Goal: Task Accomplishment & Management: Manage account settings

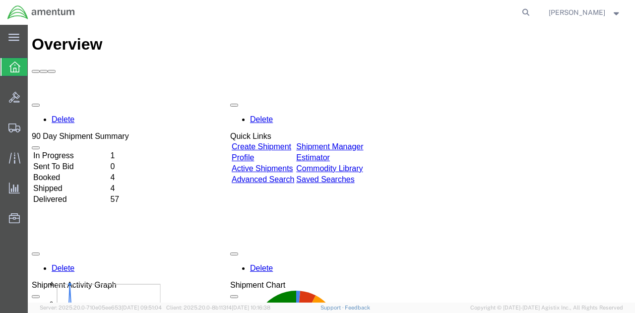
click at [339, 142] on link "Shipment Manager" at bounding box center [329, 146] width 67 height 8
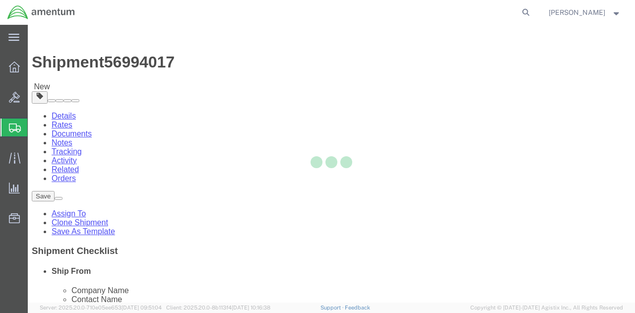
select select "42747"
select select
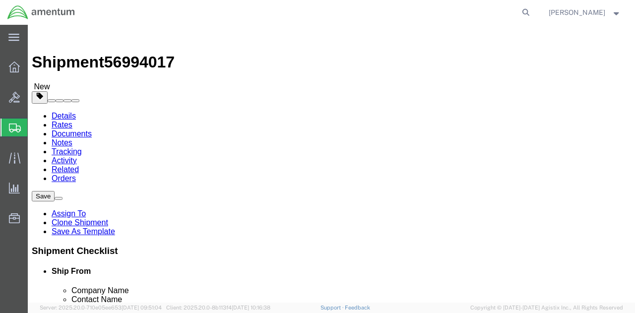
drag, startPoint x: 150, startPoint y: 209, endPoint x: 75, endPoint y: 204, distance: 75.1
click div "Location TACLS_LCK-[GEOGRAPHIC_DATA], [GEOGRAPHIC_DATA] My Profile Location [PH…"
type input "[PERSON_NAME]"
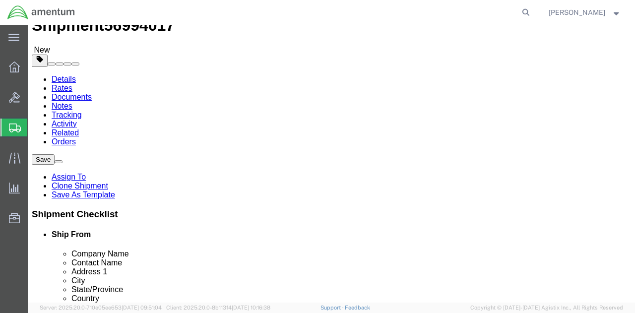
scroll to position [50, 0]
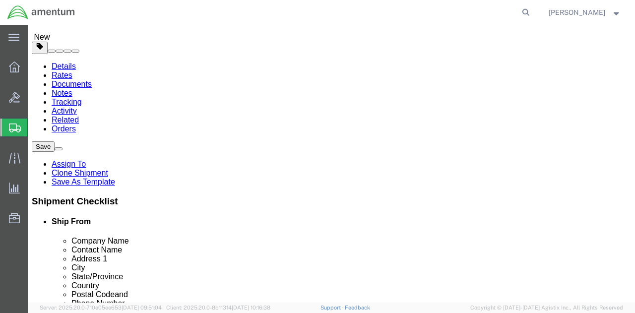
click p "- Amentum Services, Inc. - ([PERSON_NAME]) [STREET_ADDRESS]"
select select
type input "[PERSON_NAME]"
type input "6142669371"
select select "OH"
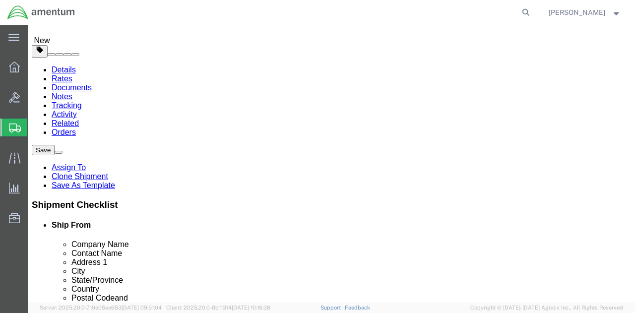
scroll to position [99, 0]
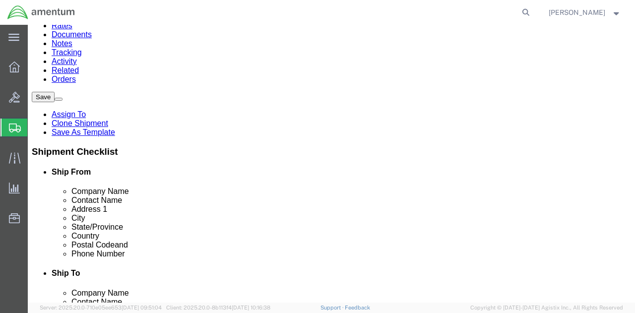
type input "[PERSON_NAME]"
click input "text"
type input "[PHONE_NUMBER]"
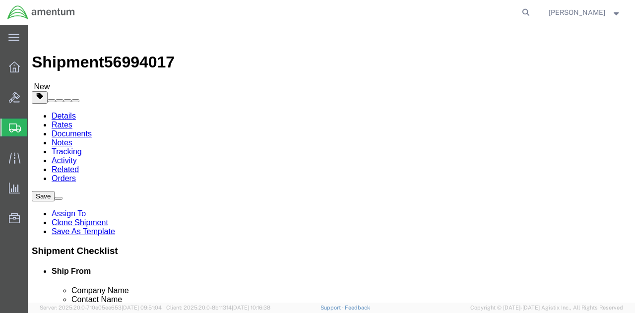
scroll to position [0, 36]
drag, startPoint x: 331, startPoint y: 193, endPoint x: 479, endPoint y: 186, distance: 148.6
click form "Shipment 56994017 New Details Rates Documents Notes Tracking Activity Related O…"
click input "text"
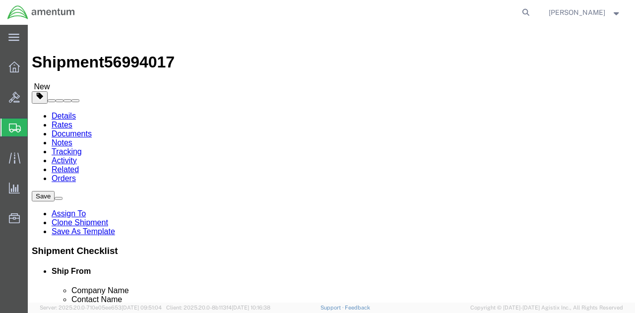
paste input "PRECISION ACCESSORIES AND INSTRUMENTS"
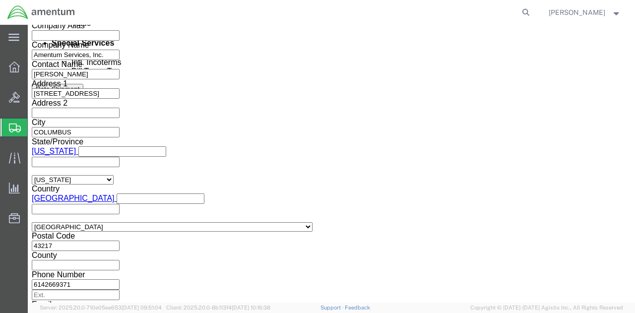
scroll to position [698, 0]
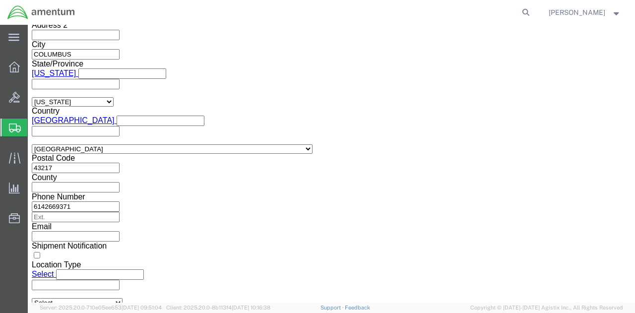
type input "PRECISION ACCESSORIES AND INSTRUMENTS"
click button "Continue"
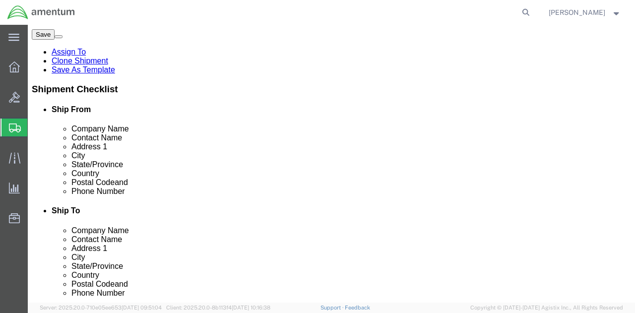
scroll to position [163, 0]
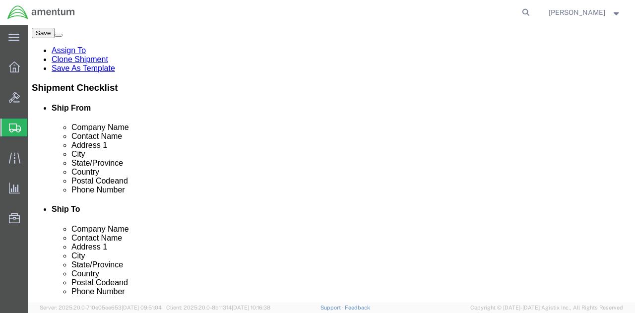
click link "Add Content"
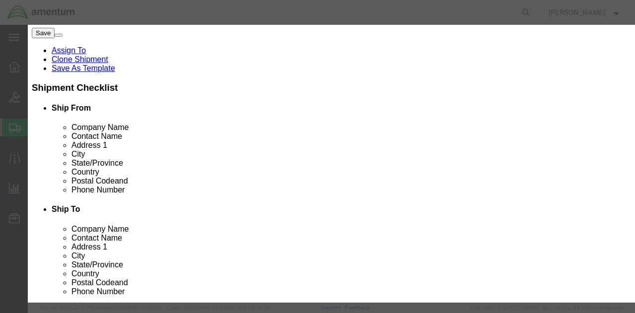
click input "text"
type input "transponder"
click label "Total Value"
click input "0"
type input "1"
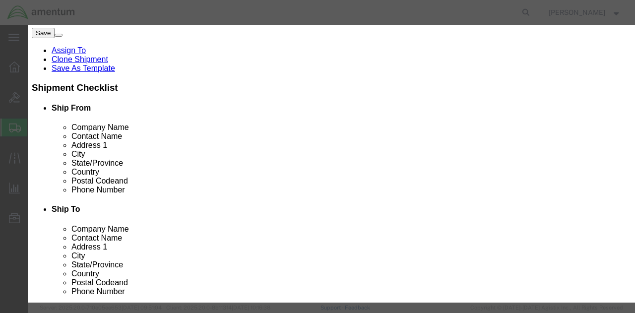
click input "text"
type input "10000"
click button "Save & Close"
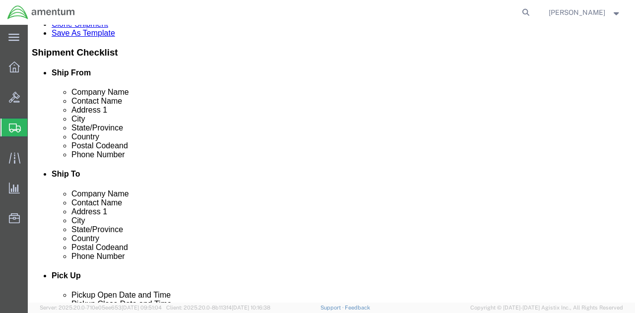
scroll to position [213, 0]
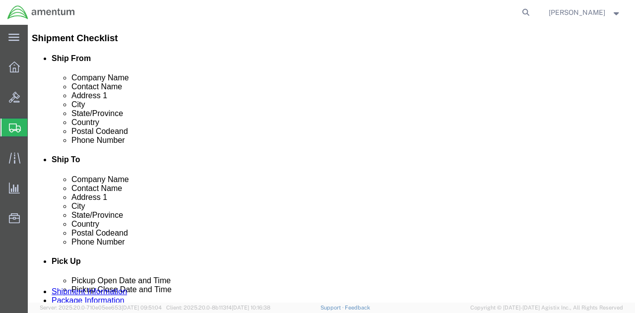
click button "Continue"
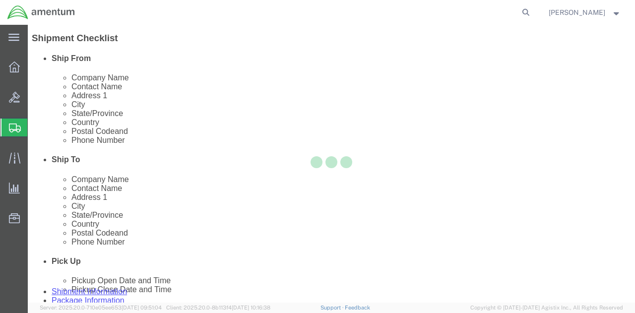
select select
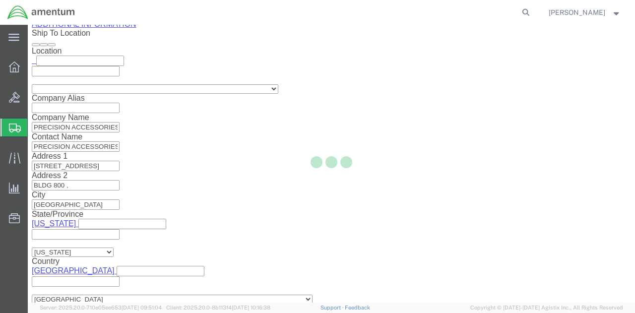
select select "DEPARTMENT"
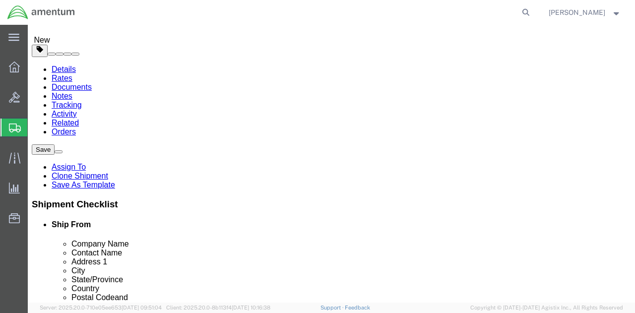
scroll to position [0, 0]
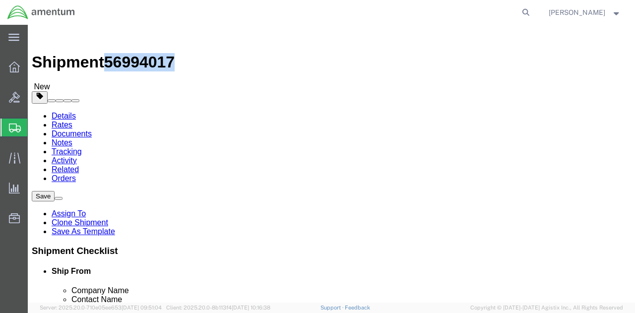
drag, startPoint x: 136, startPoint y: 11, endPoint x: 84, endPoint y: 13, distance: 51.7
click div "Shipment 56994017 New"
copy span "56994017"
click link "Details"
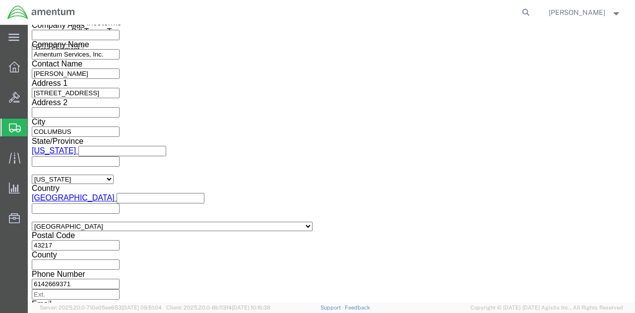
scroll to position [698, 0]
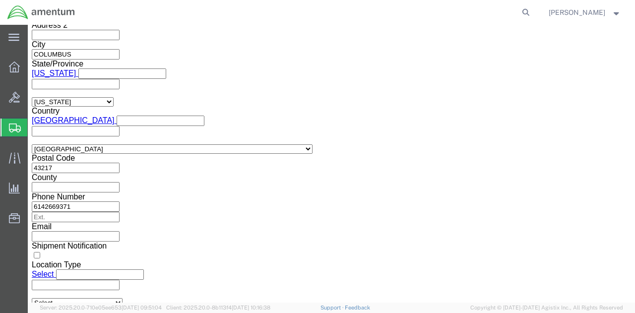
click button "Rate Shipment"
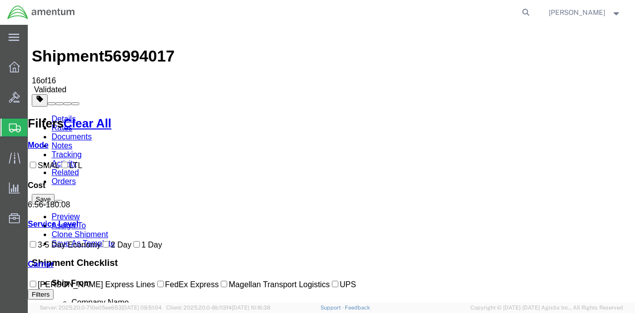
scroll to position [0, 0]
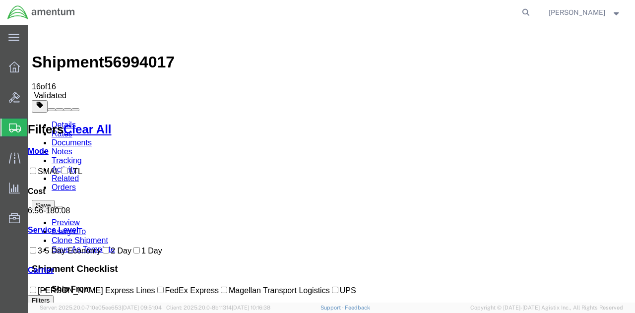
drag, startPoint x: 284, startPoint y: 118, endPoint x: 301, endPoint y: 117, distance: 17.4
drag, startPoint x: 291, startPoint y: 117, endPoint x: 302, endPoint y: 116, distance: 10.9
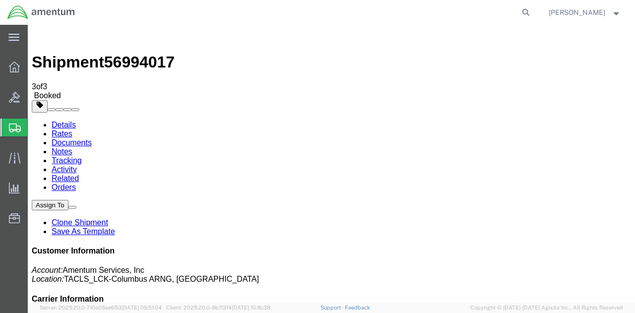
click at [72, 207] on span at bounding box center [72, 207] width 0 height 0
click at [433, 121] on ul "Details Rates Documents Notes Tracking Activity Related Orders" at bounding box center [332, 156] width 600 height 71
click at [52, 121] on link "Details" at bounding box center [64, 125] width 24 height 8
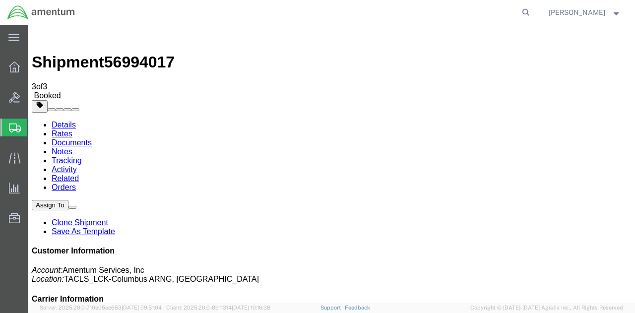
click link "Schedule pickup request"
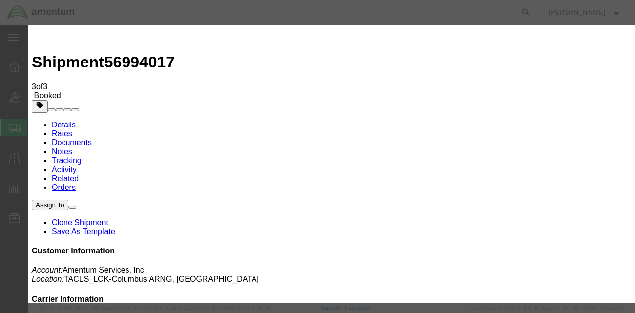
click button "Close"
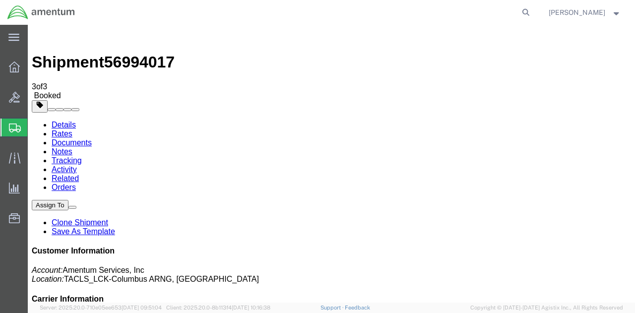
click span "button"
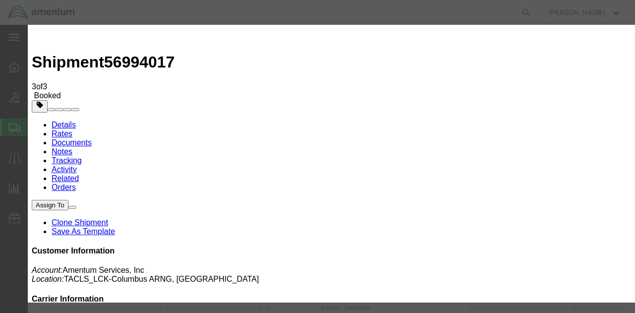
click div "[DATE] 12:00 PM"
type input "6:00 PM"
click button "Apply"
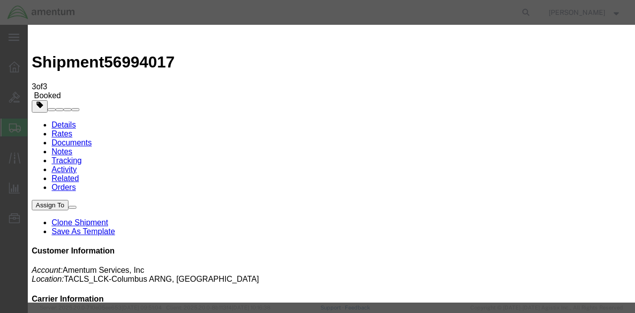
click button "Save"
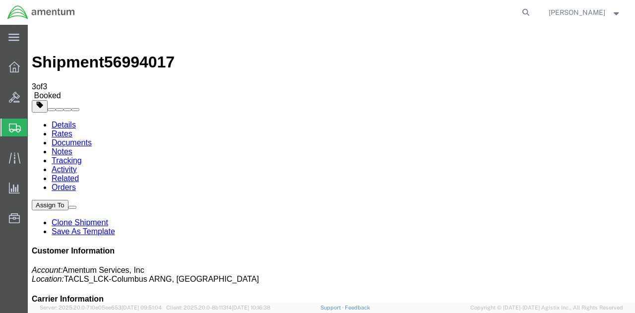
click button "Close"
click link "Schedule pickup request"
